Goal: Find specific page/section: Find specific page/section

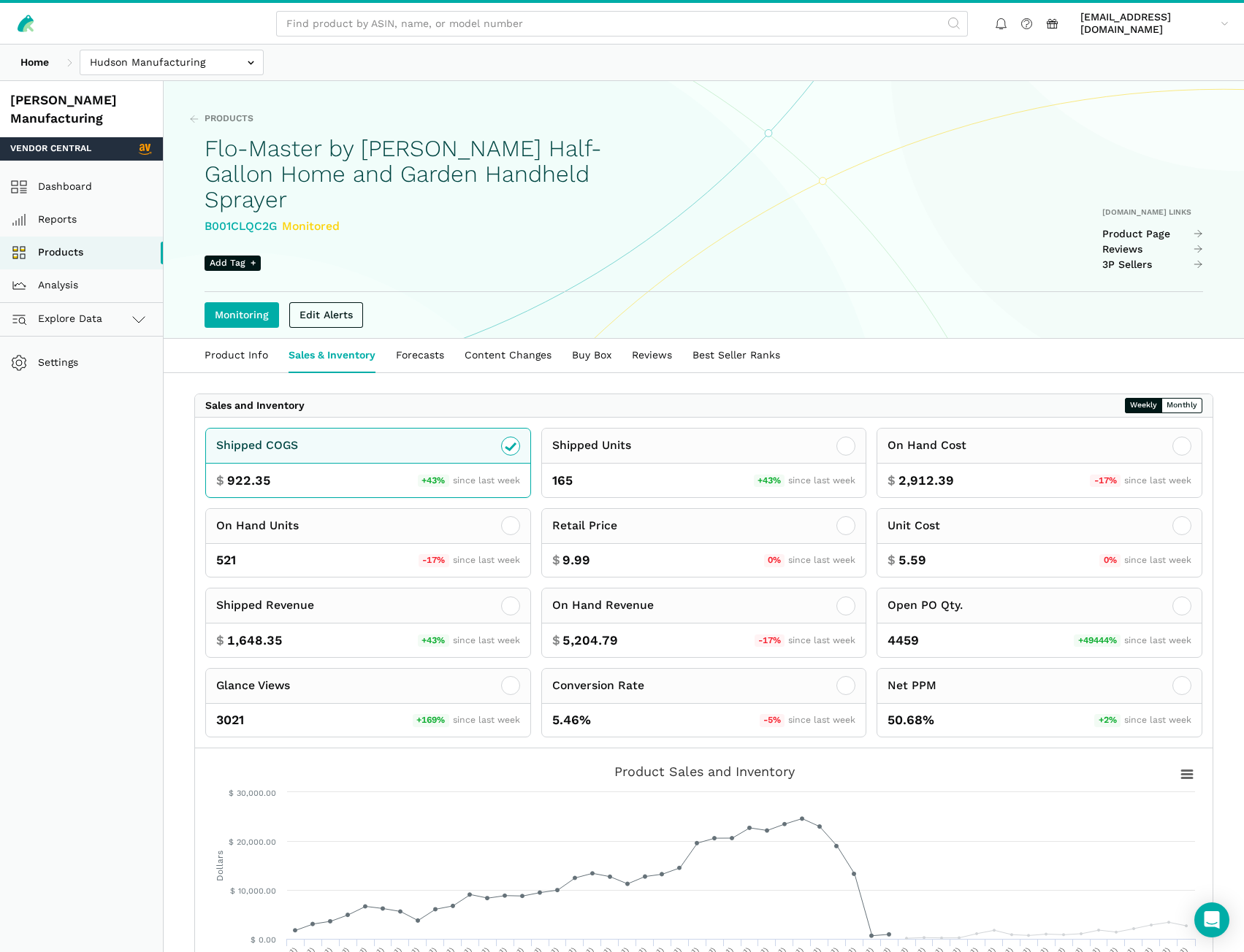
scroll to position [292, 0]
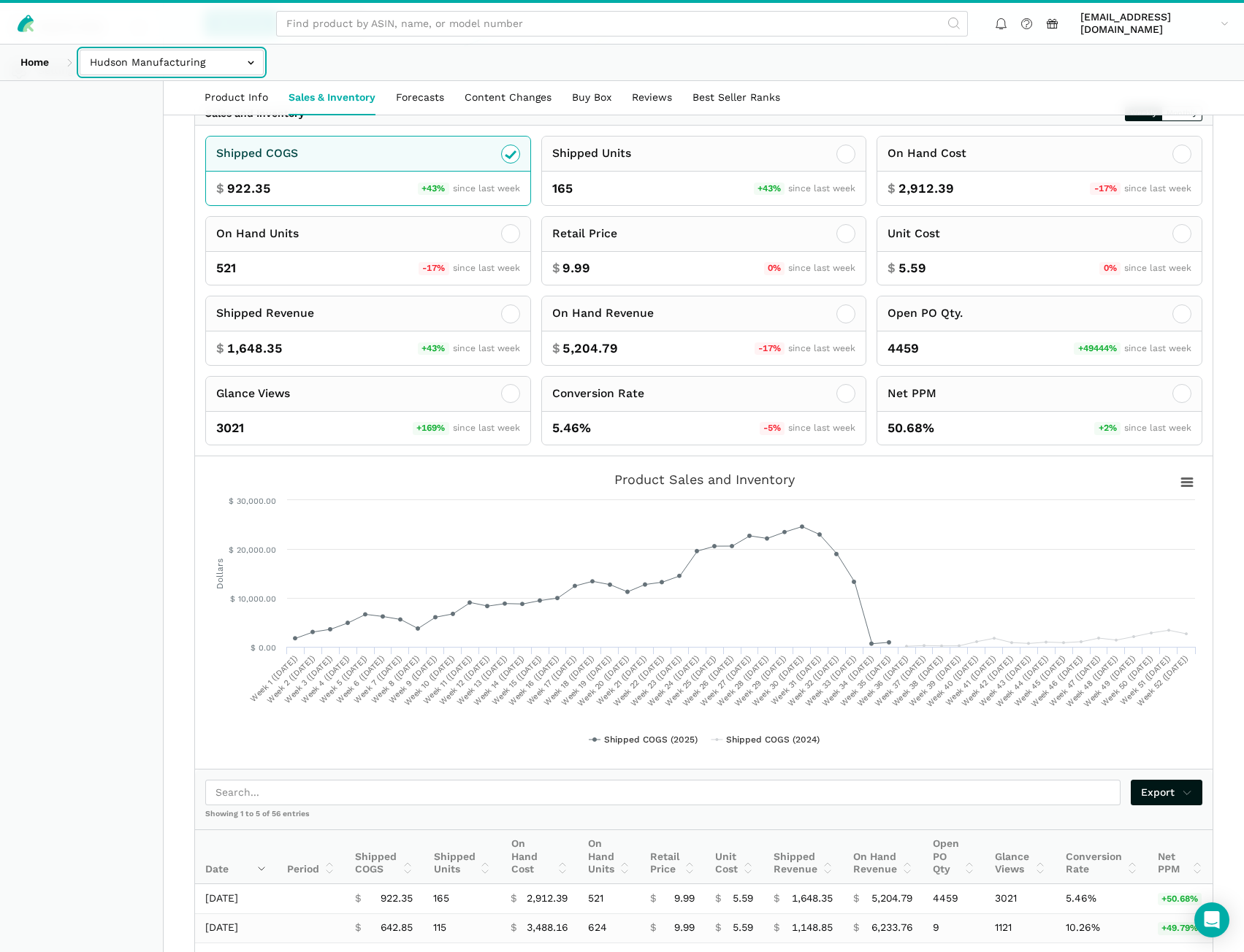
click at [170, 59] on input "text" at bounding box center [172, 62] width 184 height 25
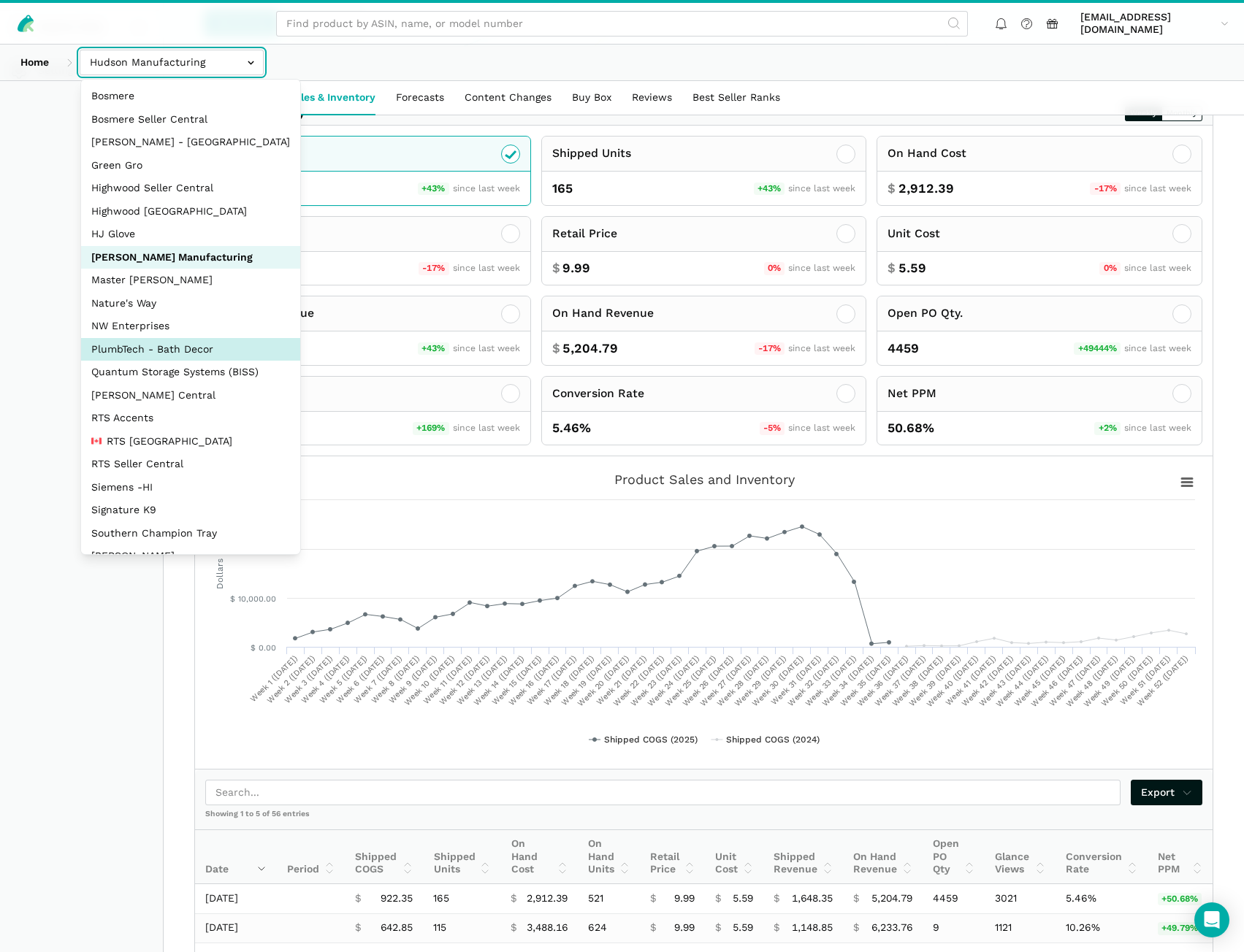
select select "AERDoKV8BDvS8KiCcFUdki7Z"
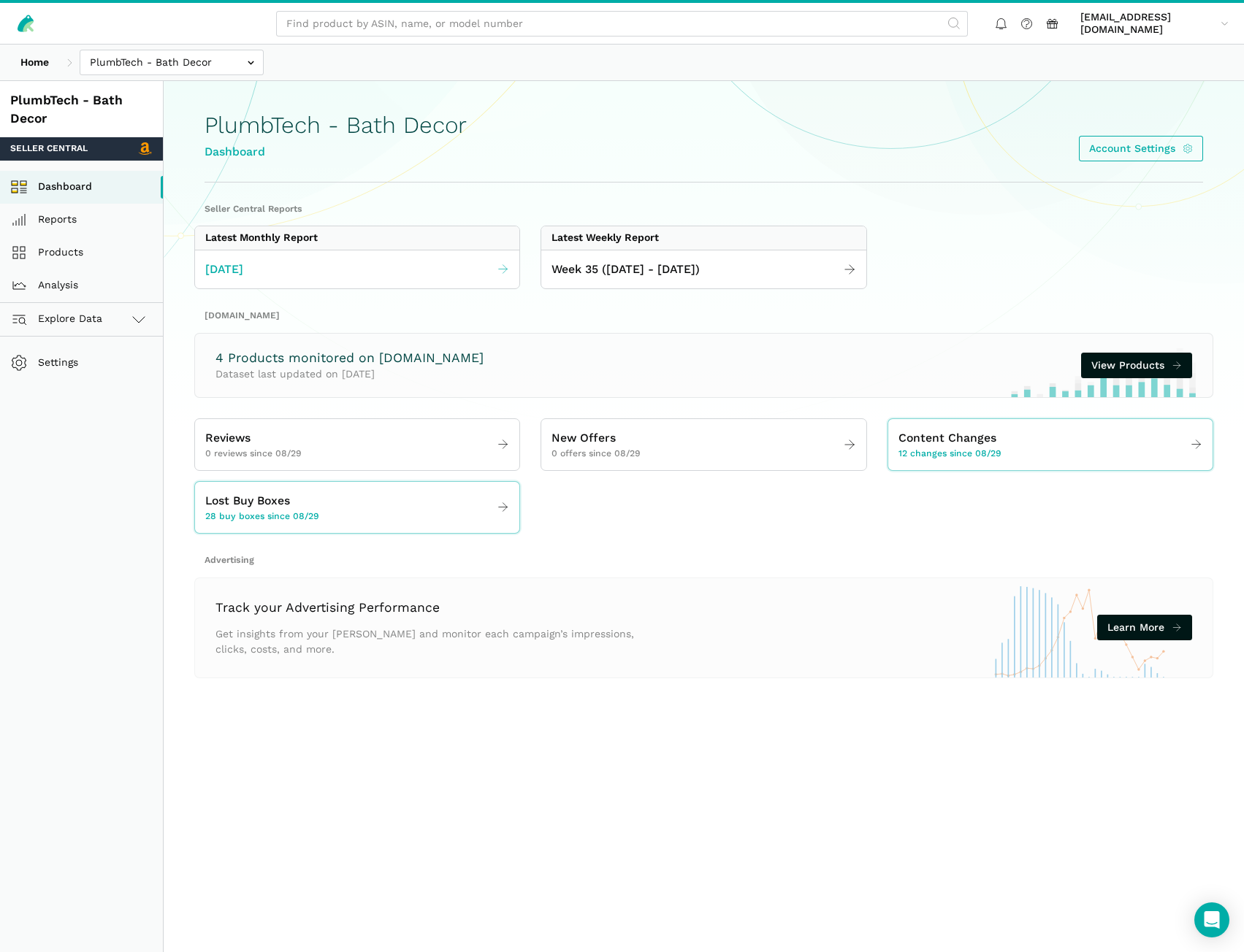
click at [244, 265] on span "August 2025" at bounding box center [224, 270] width 38 height 18
